Goal: Information Seeking & Learning: Learn about a topic

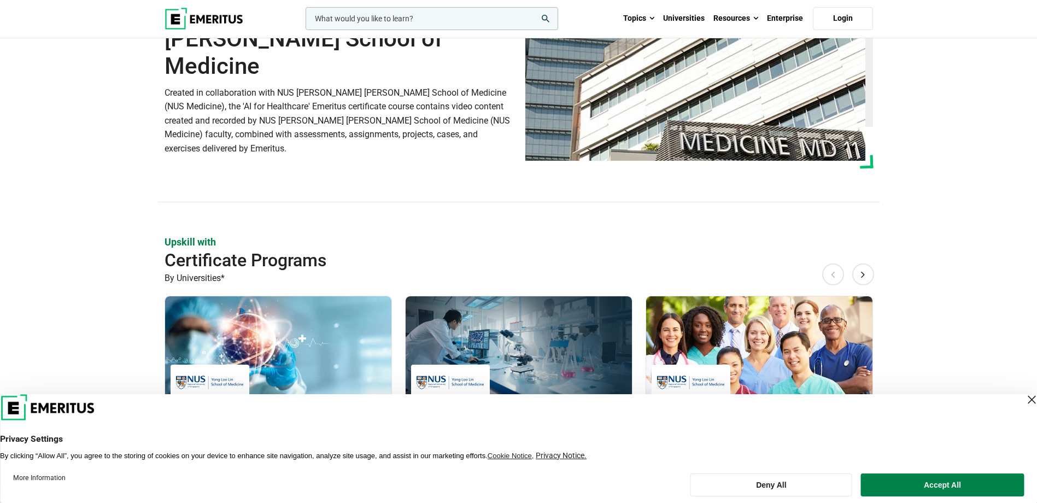
scroll to position [164, 0]
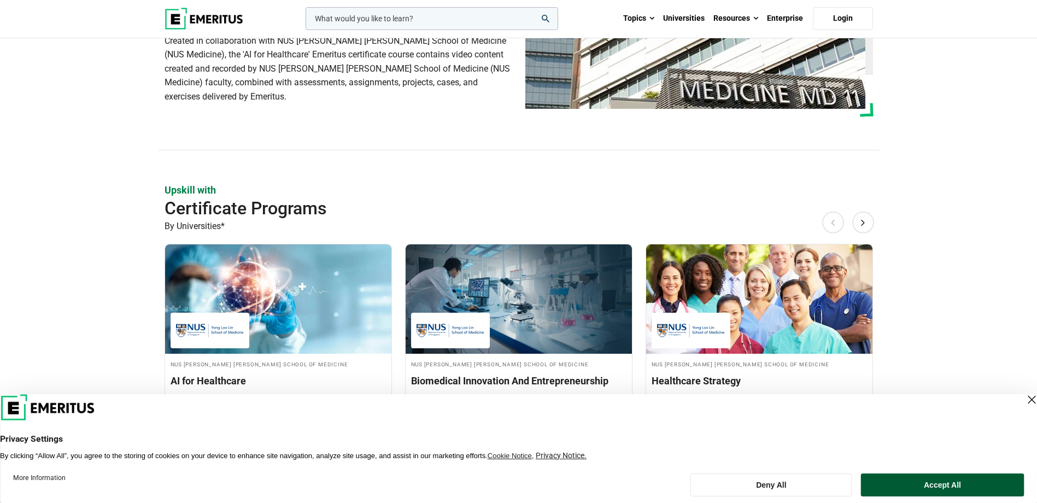
click at [941, 487] on button "Accept All" at bounding box center [942, 485] width 163 height 23
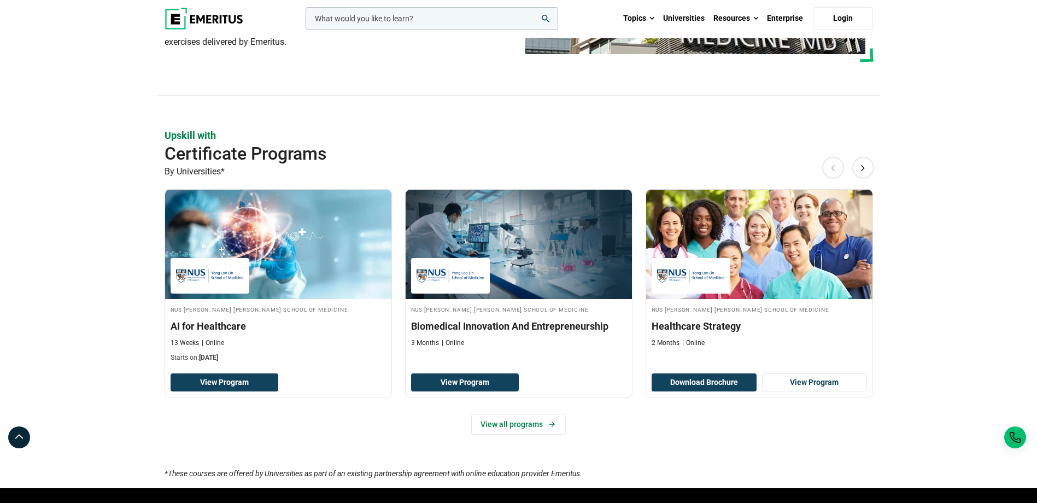
scroll to position [273, 0]
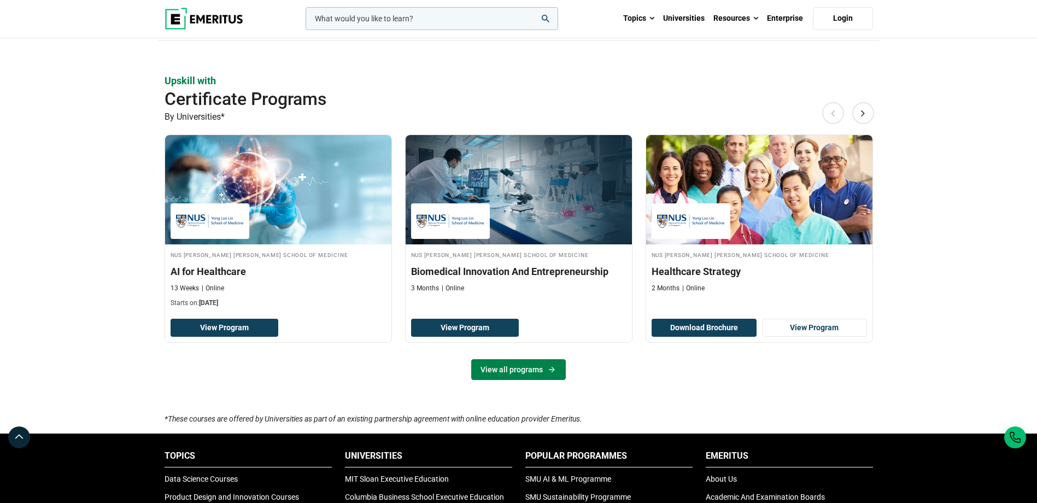
click at [546, 373] on link "View all programs" at bounding box center [518, 369] width 95 height 21
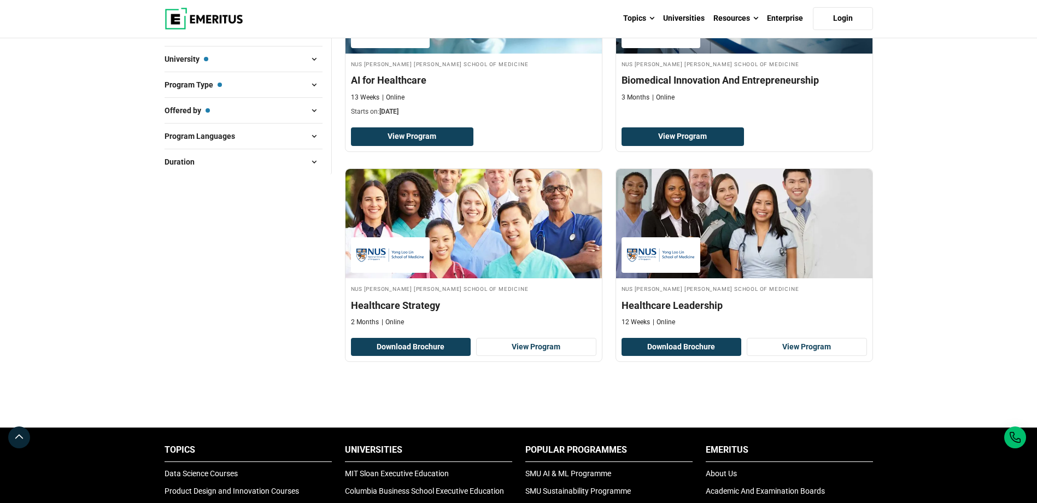
scroll to position [273, 0]
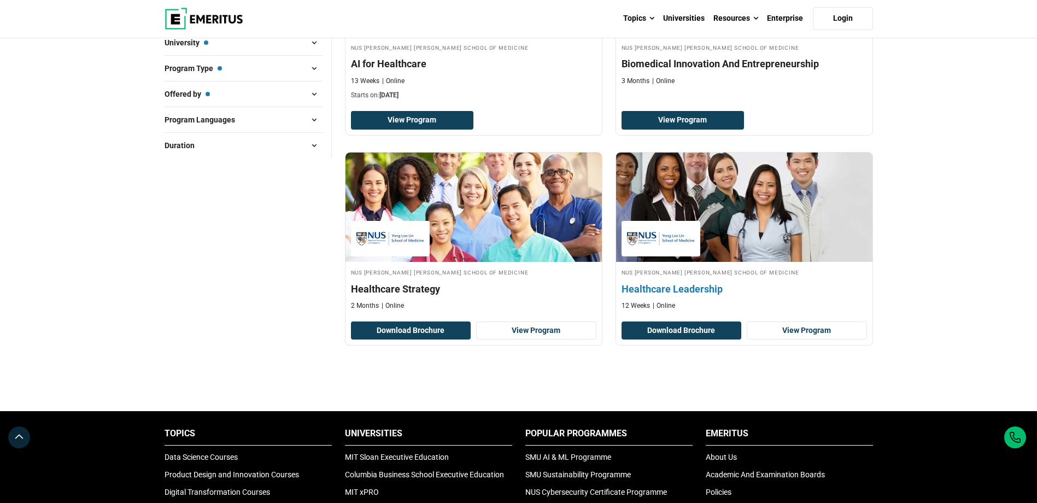
click at [686, 267] on h4 "NUS [PERSON_NAME] [PERSON_NAME] School of Medicine" at bounding box center [745, 271] width 246 height 9
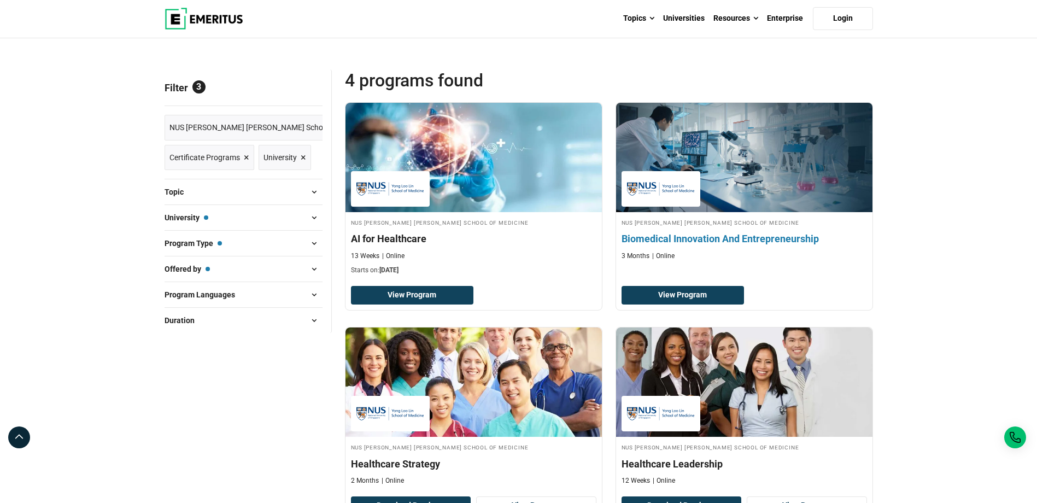
scroll to position [164, 0]
